Goal: Transaction & Acquisition: Purchase product/service

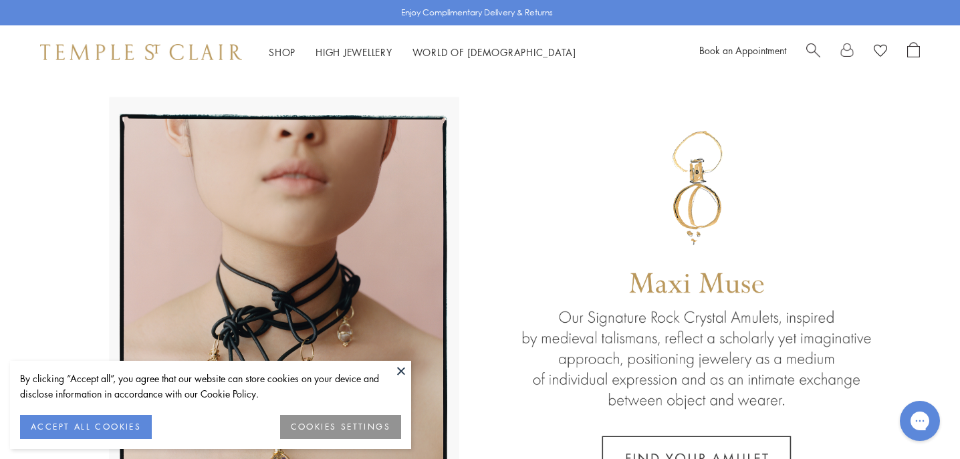
click at [114, 432] on button "ACCEPT ALL COOKIES" at bounding box center [86, 427] width 132 height 24
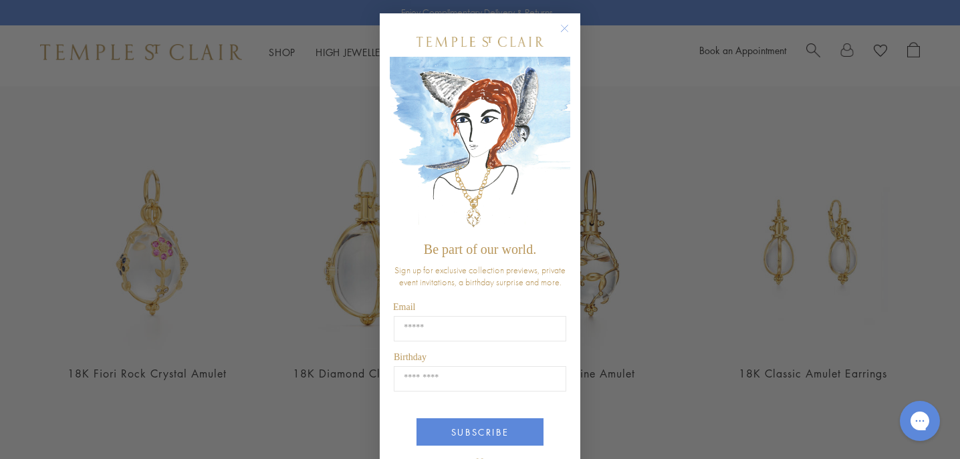
scroll to position [465, 0]
click at [566, 29] on circle "Close dialog" at bounding box center [565, 29] width 16 height 16
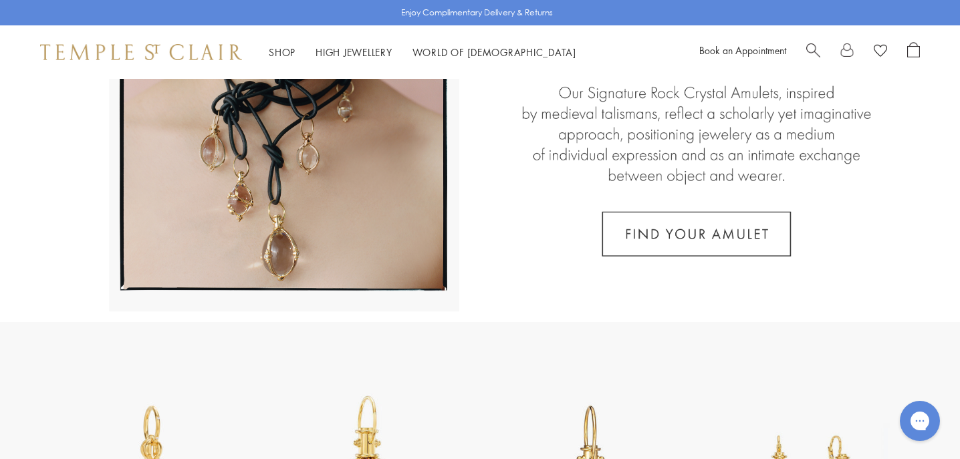
scroll to position [0, 0]
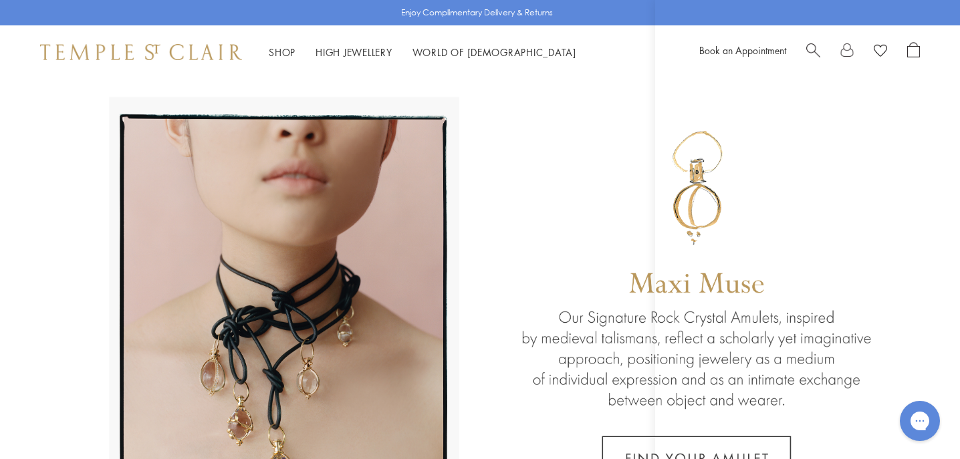
click at [517, 76] on div "Shop Shop Categories Amulets Pendants & Charms Lockets Chains & Leather Cords E…" at bounding box center [480, 51] width 960 height 53
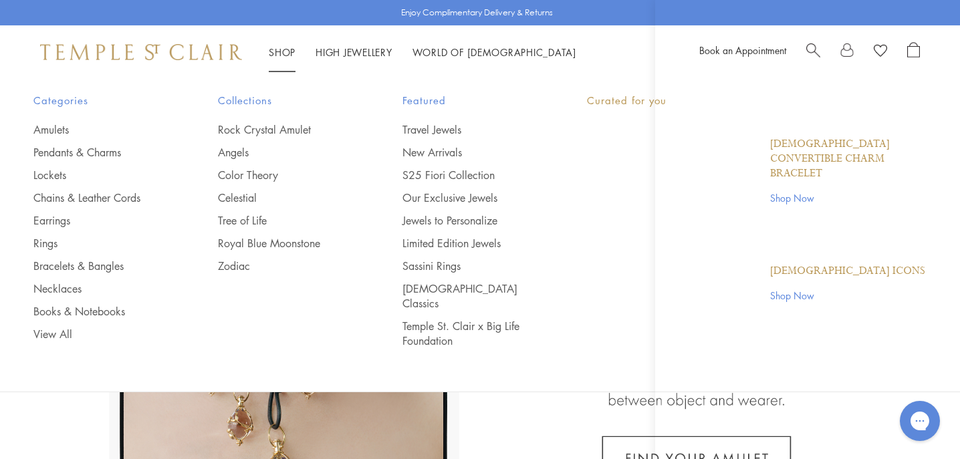
click at [278, 50] on link "Shop Shop" at bounding box center [282, 51] width 27 height 13
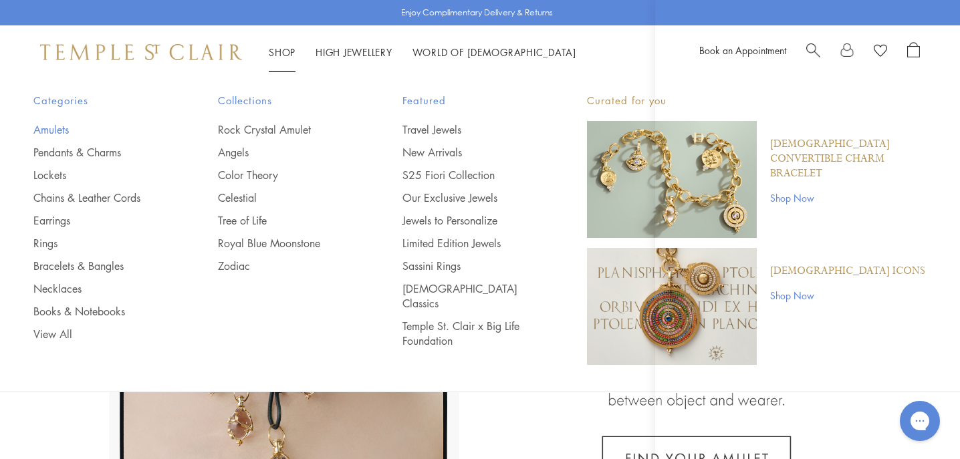
click at [47, 130] on link "Amulets" at bounding box center [98, 129] width 131 height 15
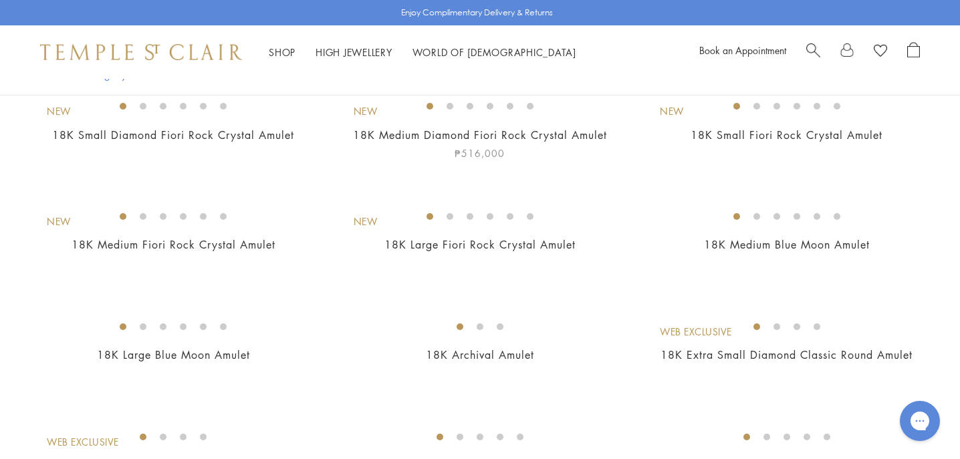
scroll to position [154, 0]
